Goal: Information Seeking & Learning: Find specific fact

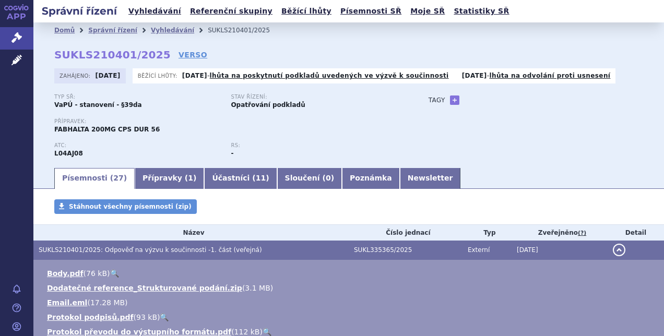
scroll to position [114, 0]
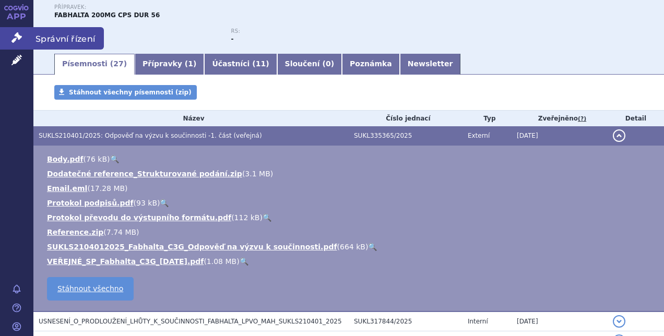
click at [41, 39] on span "Správní řízení" at bounding box center [68, 38] width 70 height 22
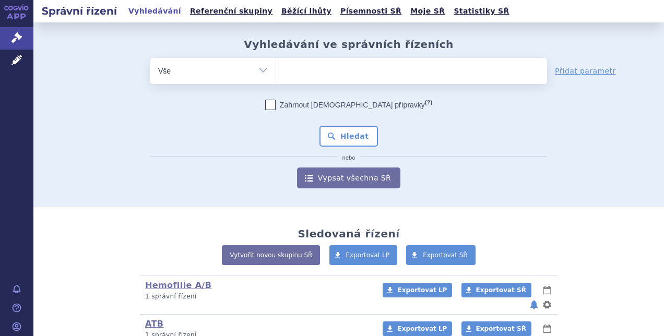
click at [327, 74] on ul at bounding box center [411, 69] width 271 height 22
click at [276, 74] on select at bounding box center [275, 70] width 1 height 26
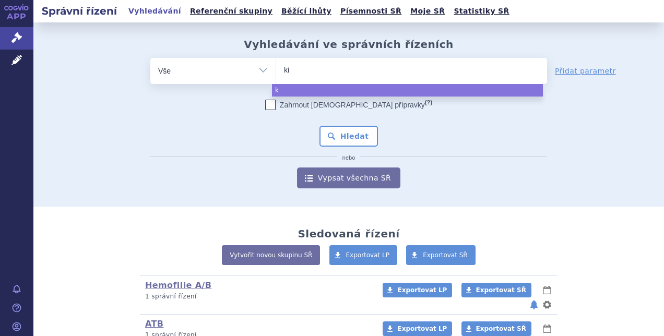
type input "kin"
type input "kine"
type input "kinere"
type input "[MEDICAL_DATA]"
select select "kineret"
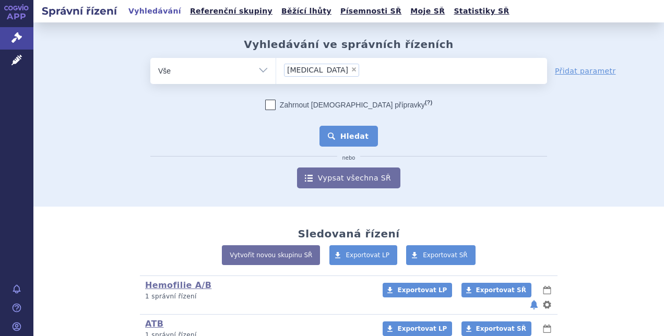
click at [354, 135] on button "Hledat" at bounding box center [348, 136] width 59 height 21
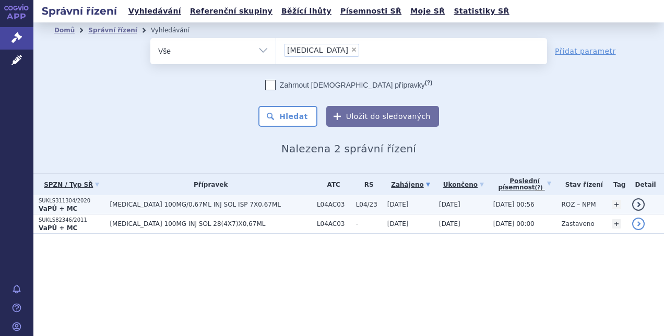
click at [86, 209] on p "VaPÚ + MC" at bounding box center [72, 209] width 66 height 8
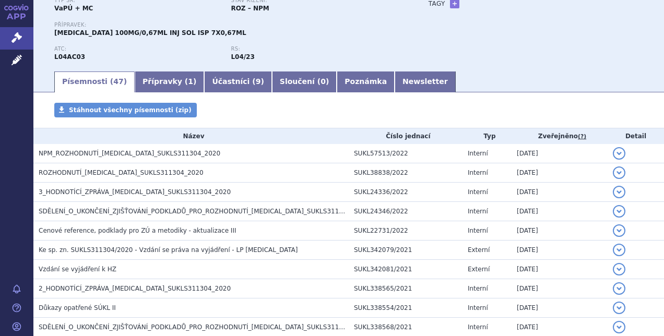
scroll to position [95, 0]
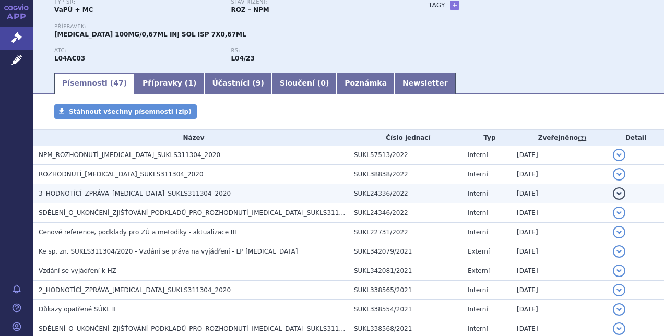
click at [186, 196] on h3 "3_HODNOTÍCÍ_ZPRÁVA_KINERET_SUKLS311304_2020" at bounding box center [194, 193] width 310 height 10
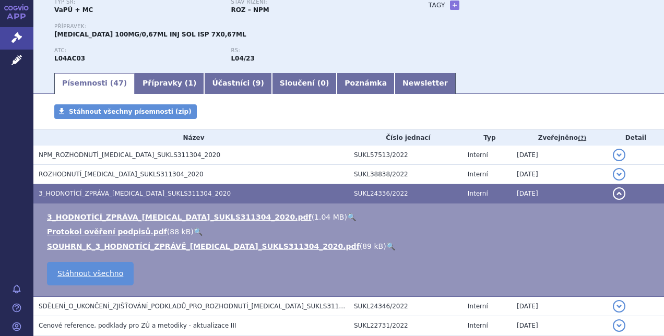
click at [347, 215] on link "🔍" at bounding box center [351, 217] width 9 height 8
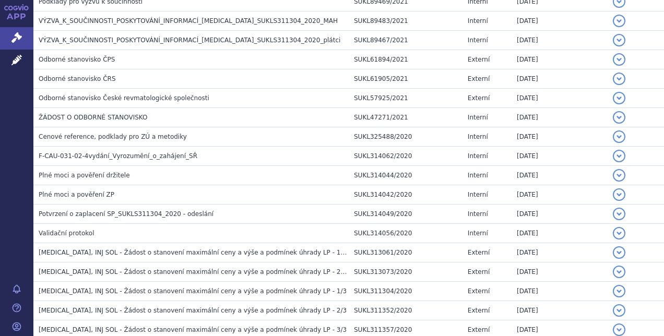
scroll to position [941, 0]
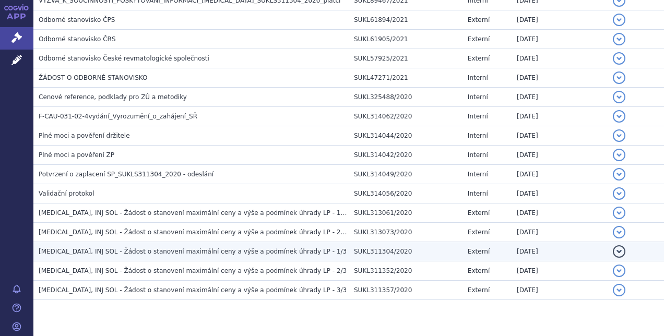
click at [234, 248] on span "KINERET, INJ SOL - Žádost o stanovení maximální ceny a výše a podmínek úhrady L…" at bounding box center [193, 251] width 308 height 7
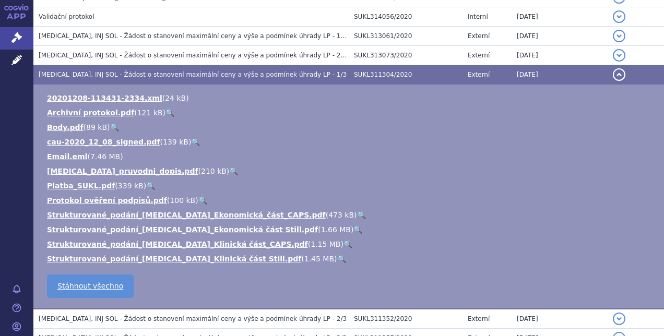
scroll to position [1028, 0]
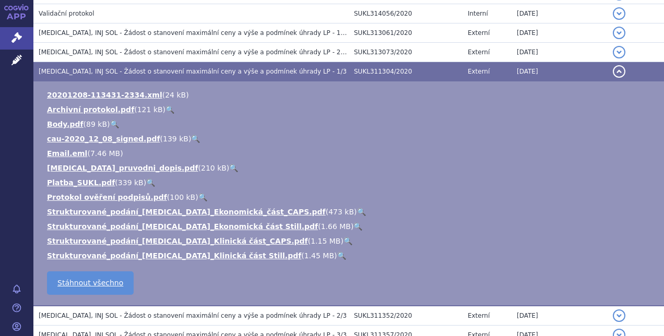
click at [229, 164] on link "🔍" at bounding box center [233, 168] width 9 height 8
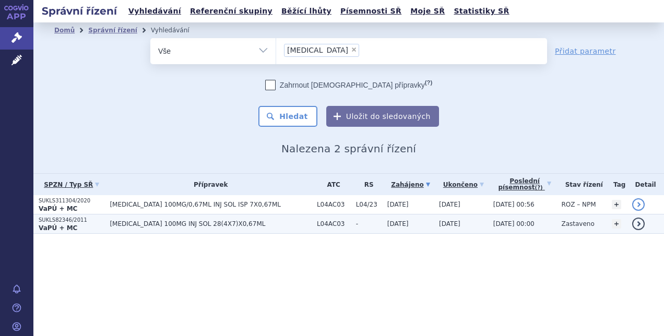
click at [70, 224] on strong "VaPÚ + MC" at bounding box center [58, 227] width 39 height 7
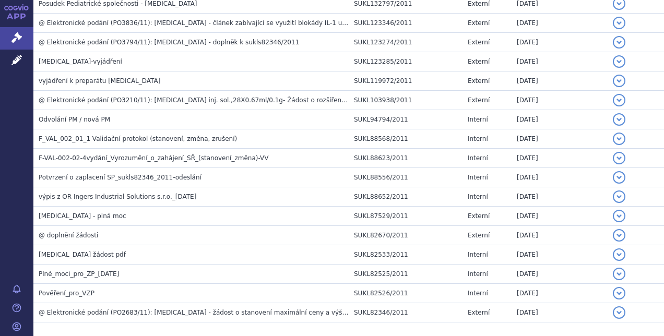
scroll to position [590, 0]
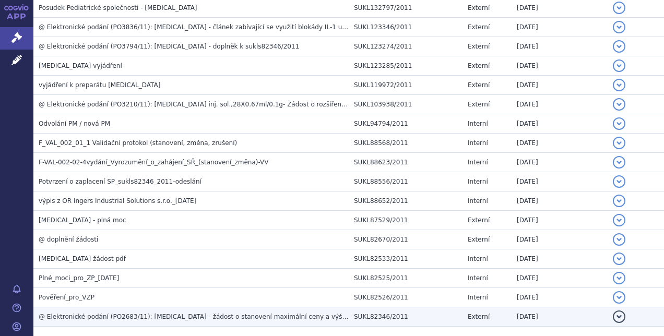
click at [241, 313] on span "@ Elektronické podání (PO2683/11): [MEDICAL_DATA] - žádost o stanovení maximáln…" at bounding box center [224, 316] width 370 height 7
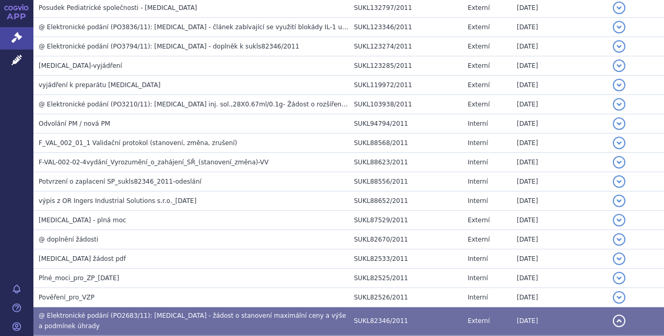
scroll to position [701, 0]
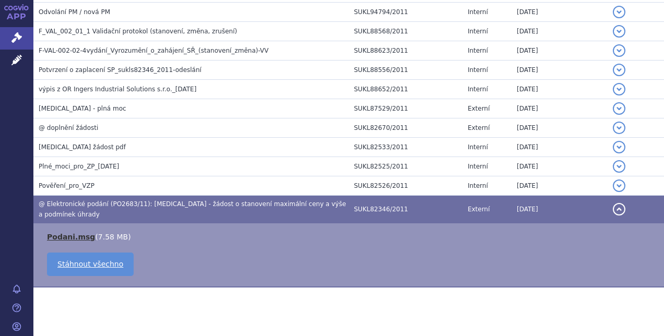
click at [68, 233] on link "Podani.msg" at bounding box center [71, 237] width 48 height 8
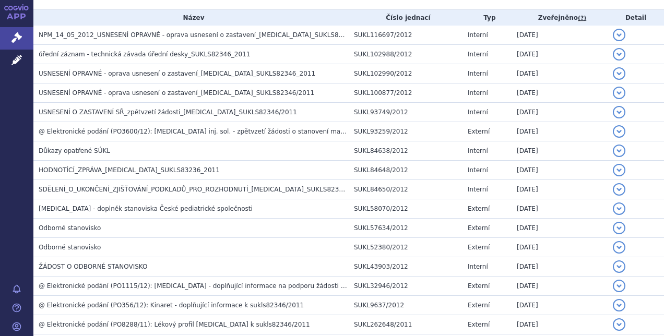
scroll to position [212, 0]
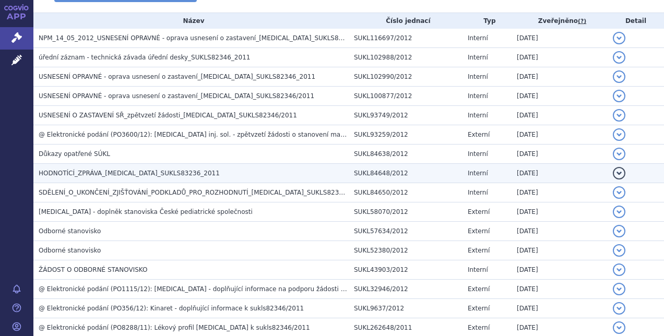
click at [125, 170] on span "HODNOTÍCÍ_ZPRÁVA_[MEDICAL_DATA]_SUKLS83236_2011" at bounding box center [129, 173] width 181 height 7
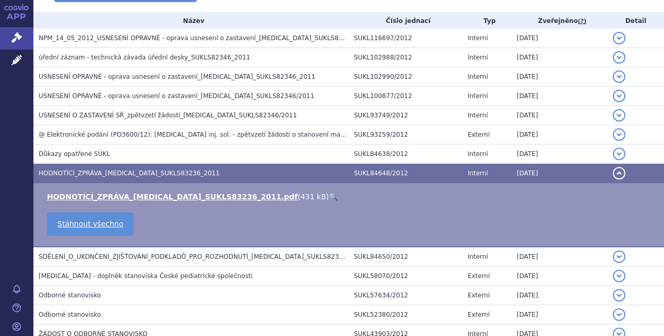
click at [329, 195] on link "🔍" at bounding box center [333, 197] width 9 height 8
